Goal: Use online tool/utility

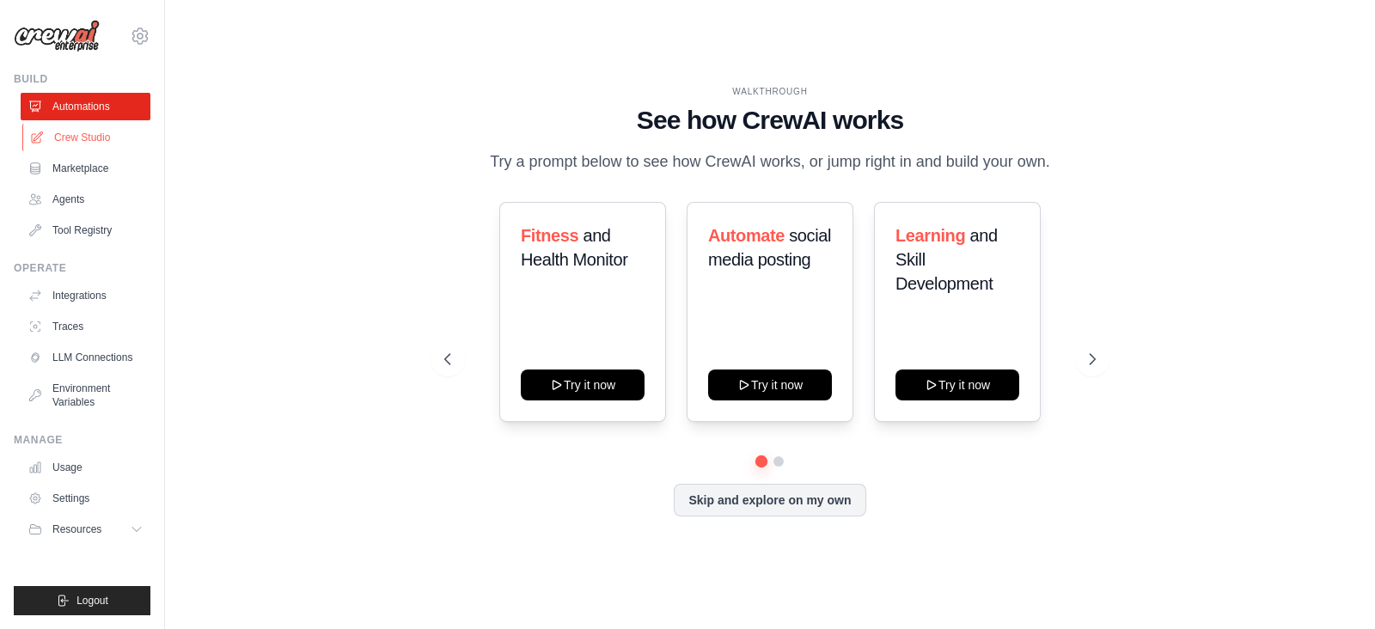
click at [71, 130] on link "Crew Studio" at bounding box center [87, 138] width 130 height 28
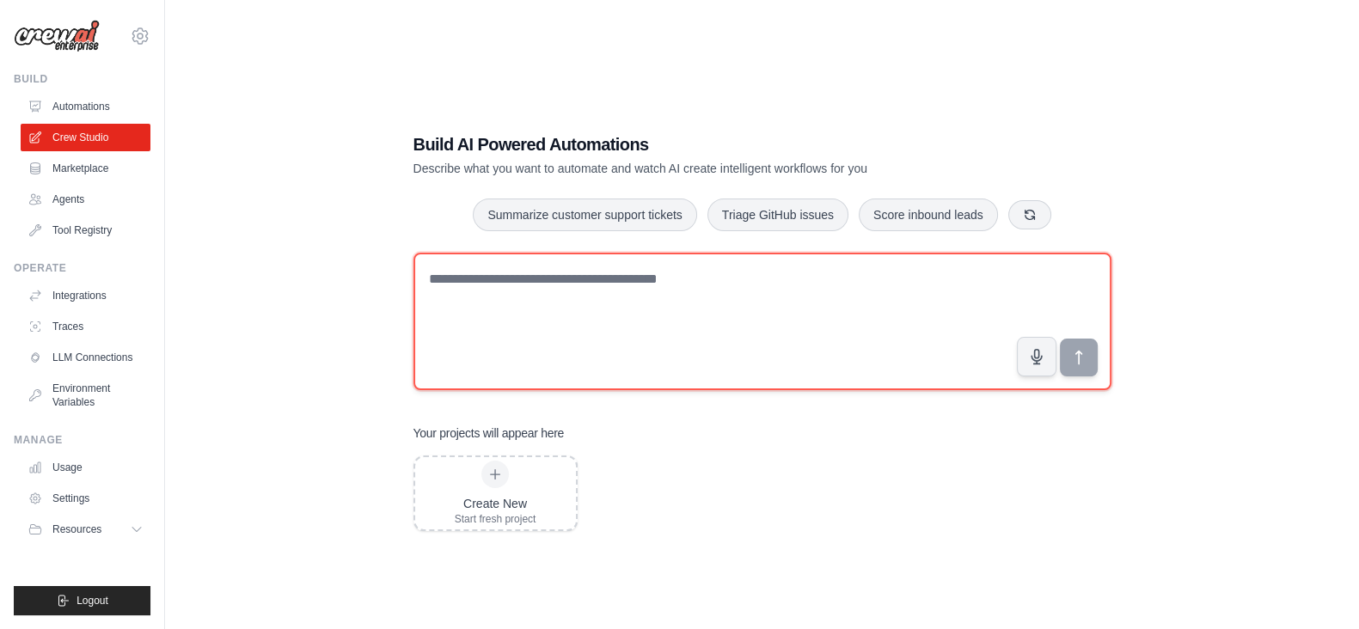
click at [576, 293] on textarea at bounding box center [762, 322] width 698 height 138
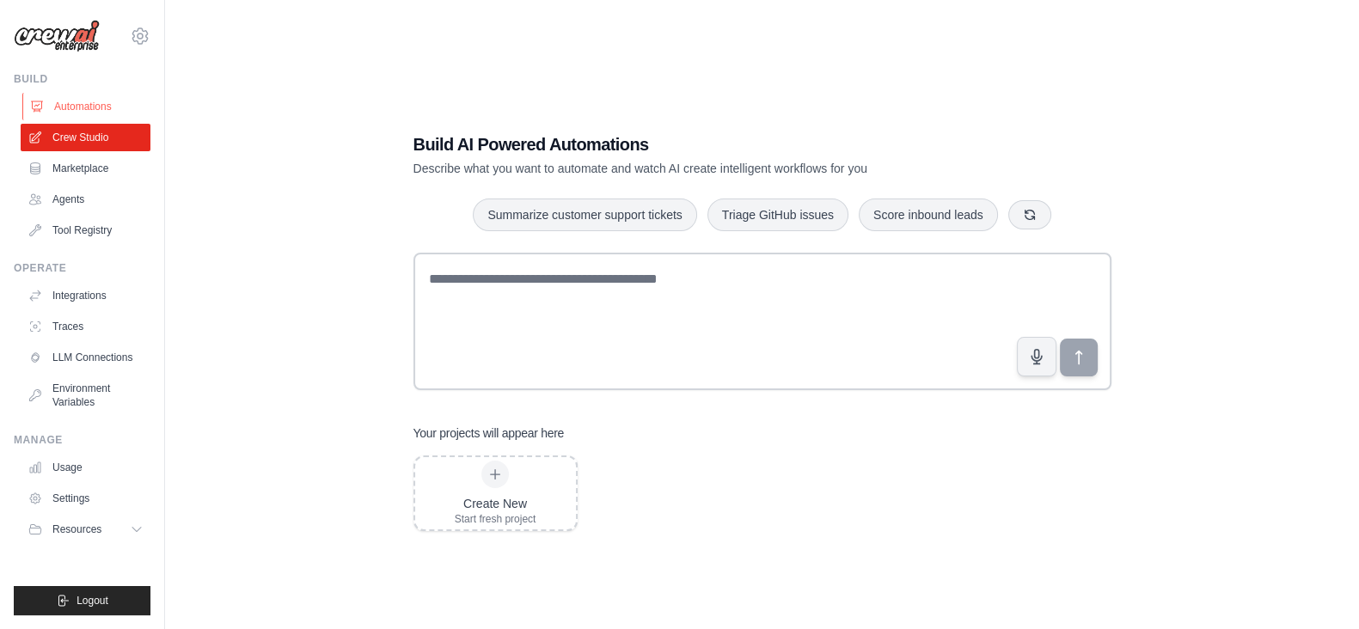
click at [92, 109] on link "Automations" at bounding box center [87, 107] width 130 height 28
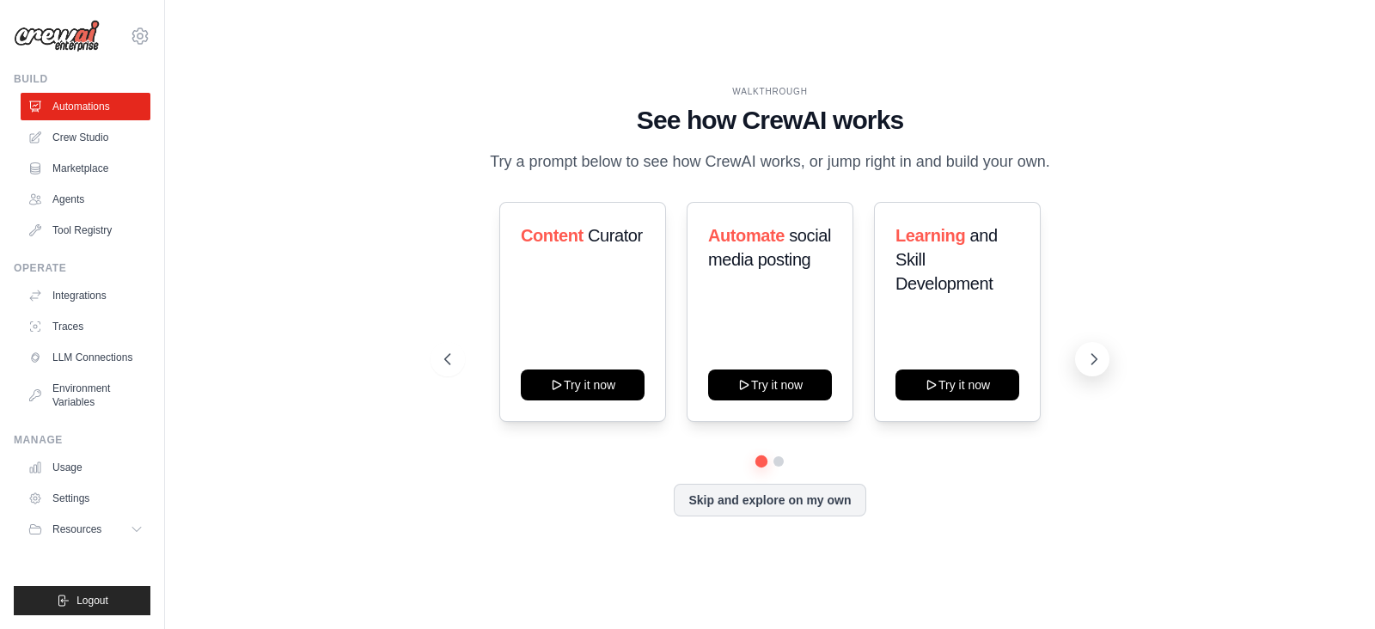
click at [1092, 357] on icon at bounding box center [1094, 359] width 17 height 17
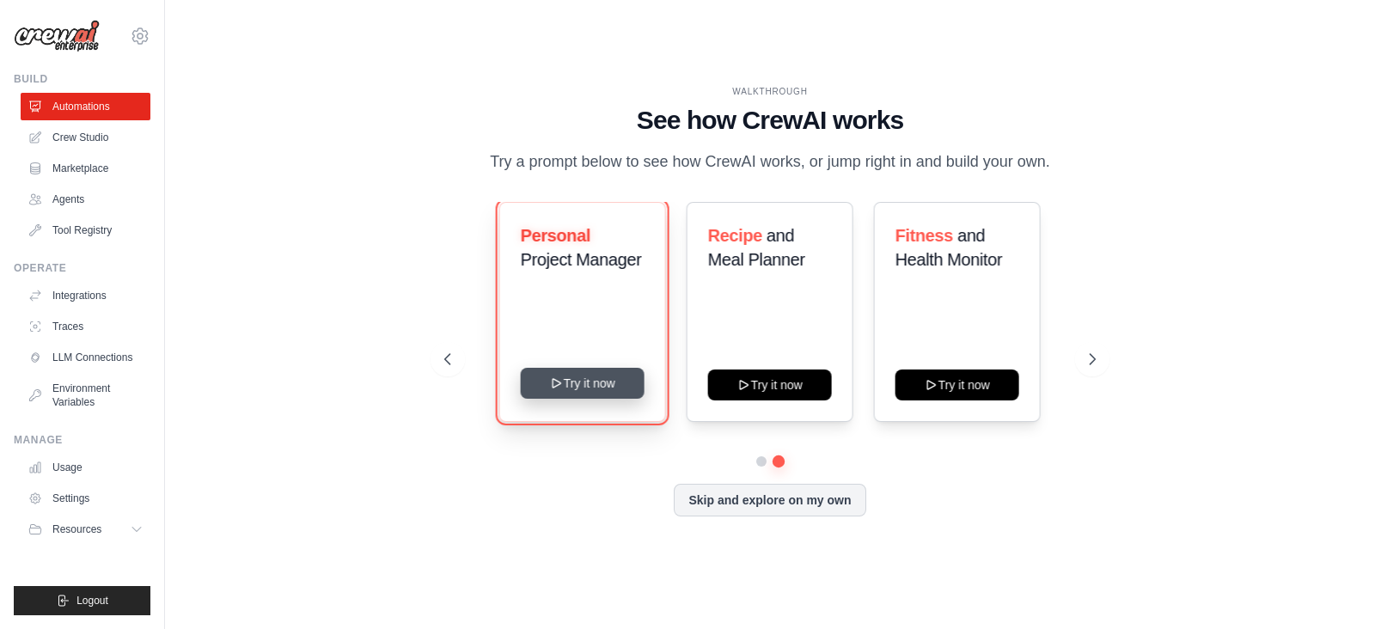
click at [592, 383] on button "Try it now" at bounding box center [583, 383] width 124 height 31
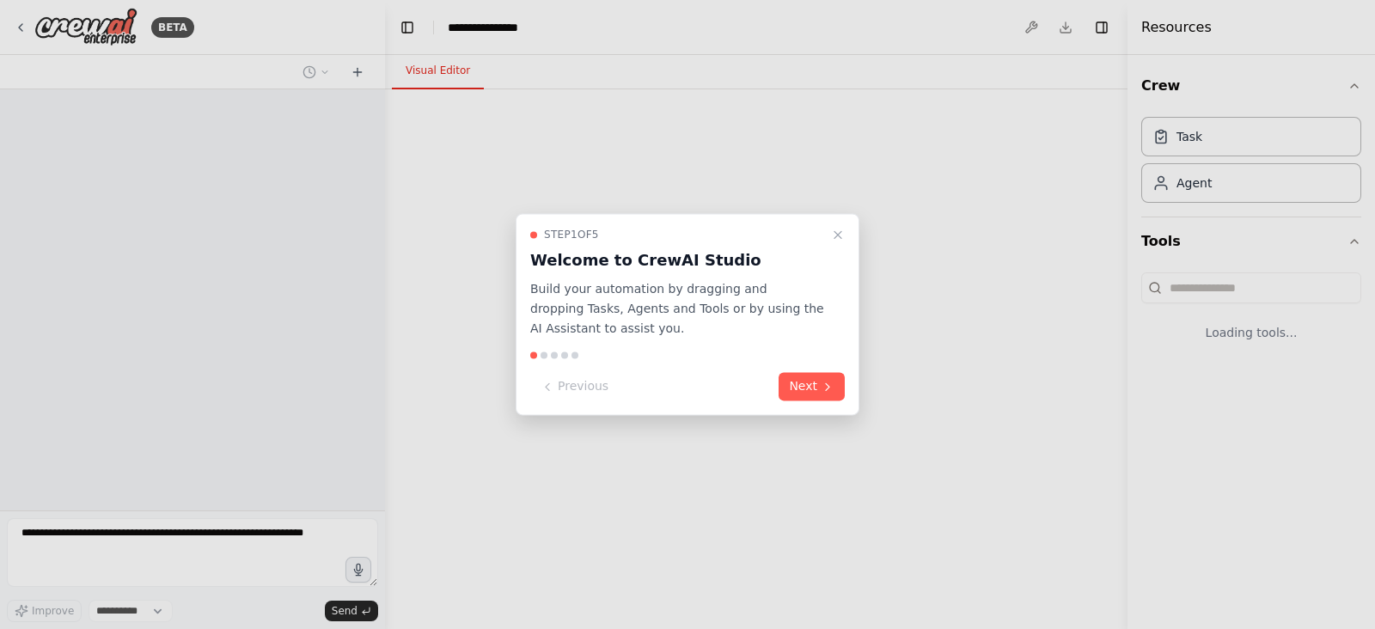
select select "****"
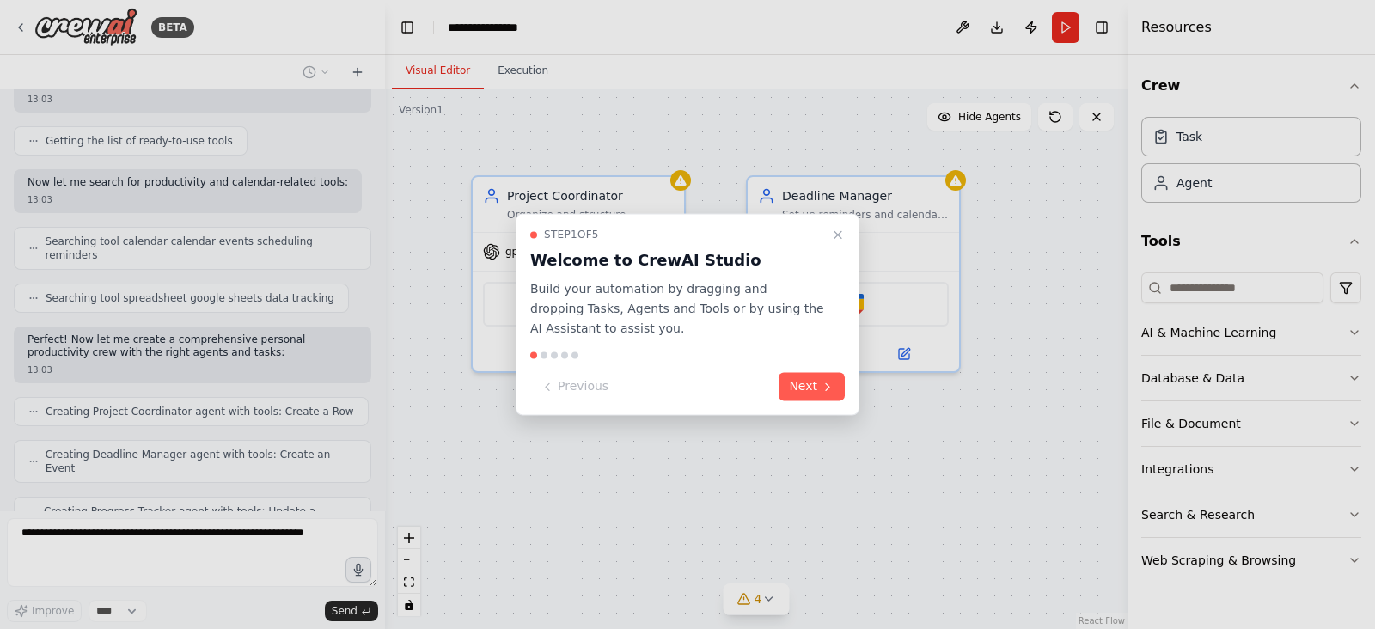
scroll to position [245, 0]
